Goal: Check status: Check status

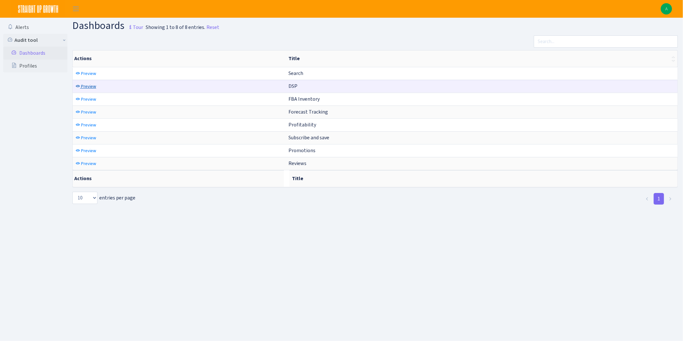
click at [92, 84] on span "Preview" at bounding box center [88, 86] width 15 height 6
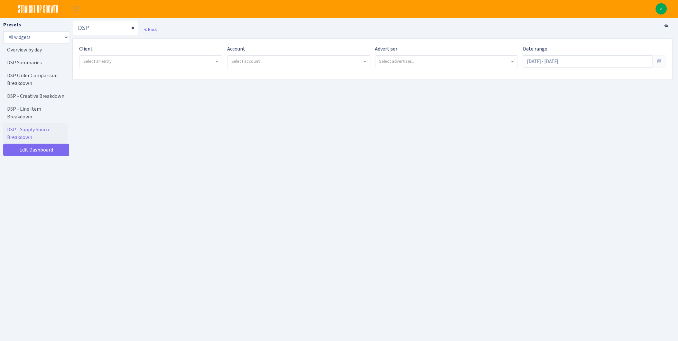
click at [658, 60] on span at bounding box center [658, 61] width 5 height 5
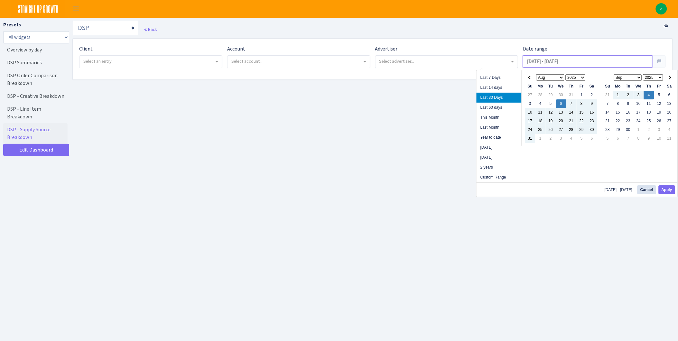
click at [629, 62] on input "Aug 6, 2025 - Sep 4, 2025" at bounding box center [588, 61] width 130 height 12
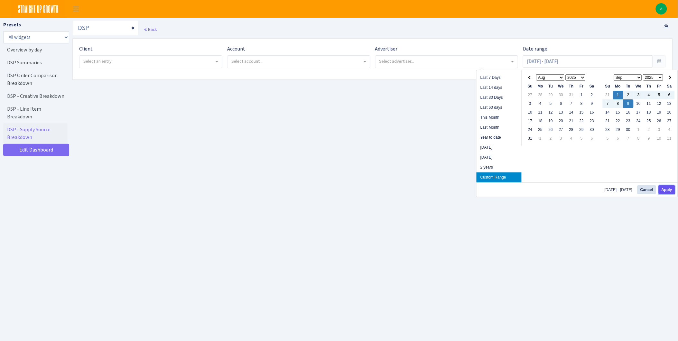
click at [662, 190] on button "Apply" at bounding box center [666, 189] width 16 height 9
type input "Sep 1, 2025 - Sep 9, 2025"
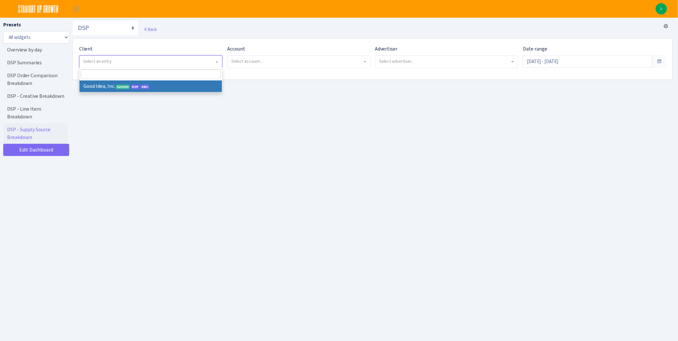
click at [209, 64] on span "Select an entry" at bounding box center [148, 61] width 131 height 6
select select "200"
select select
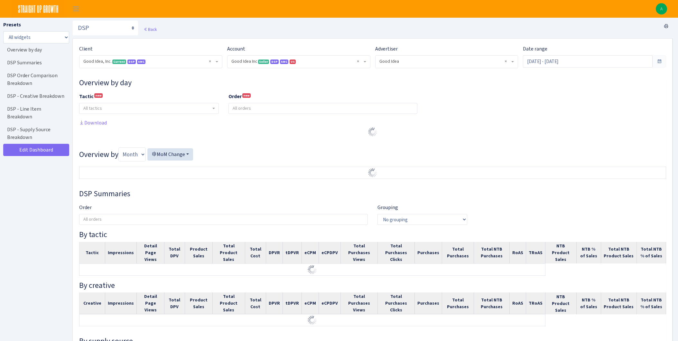
select select "2070955144202371"
select select "583876565419656403"
select select
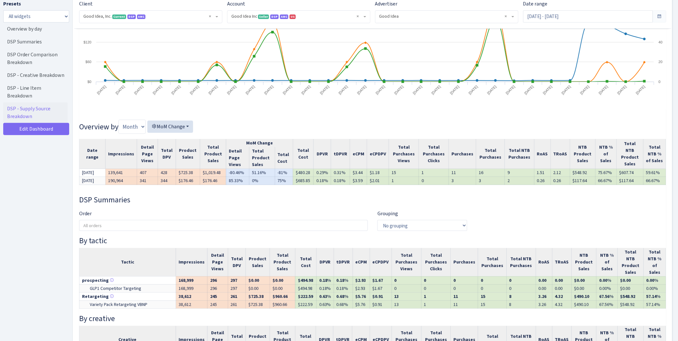
scroll to position [143, 0]
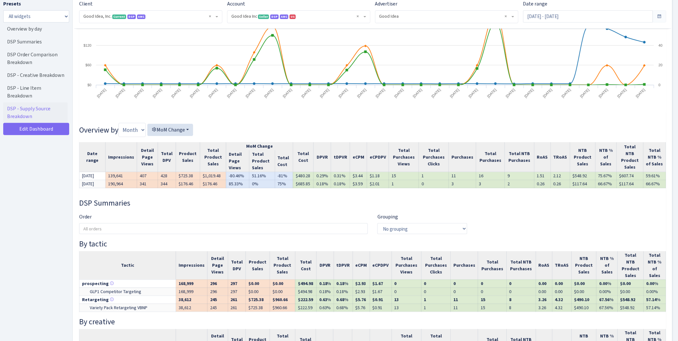
drag, startPoint x: 536, startPoint y: 120, endPoint x: 490, endPoint y: 125, distance: 46.6
click at [490, 125] on h3 "Overview by Month Week MoM Change Impressions Detail Page Views Total DPV Produ…" at bounding box center [372, 130] width 587 height 14
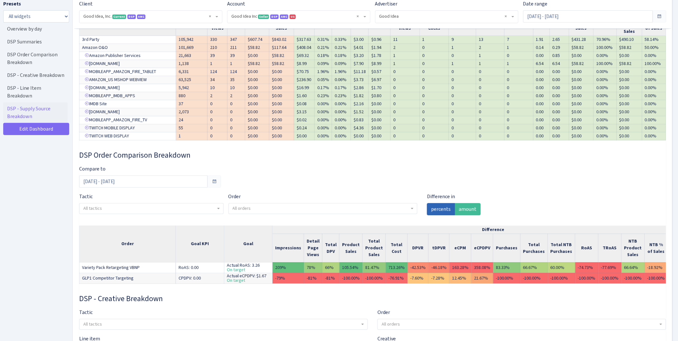
scroll to position [571, 0]
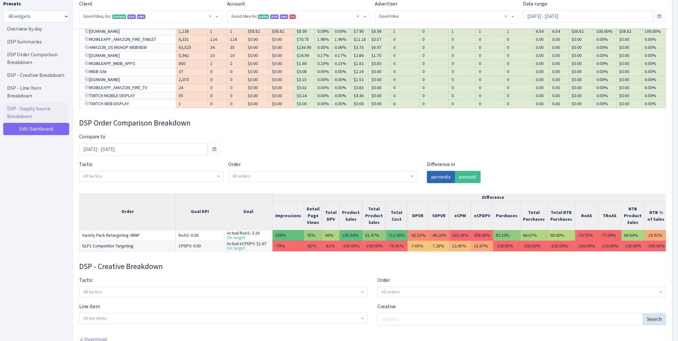
drag, startPoint x: 444, startPoint y: 160, endPoint x: 383, endPoint y: 182, distance: 65.4
drag, startPoint x: 383, startPoint y: 182, endPoint x: 284, endPoint y: 229, distance: 109.2
click at [284, 241] on td "-79%" at bounding box center [288, 246] width 32 height 11
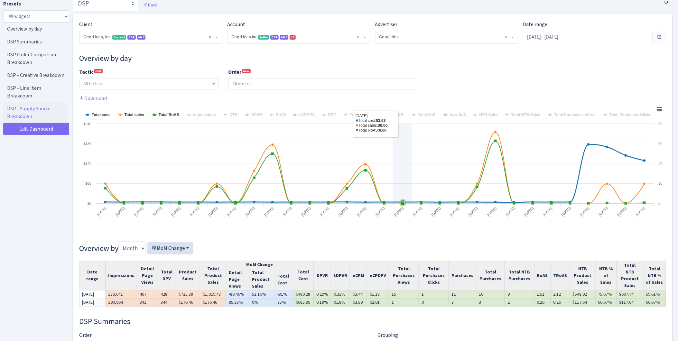
scroll to position [36, 0]
